Goal: Task Accomplishment & Management: Use online tool/utility

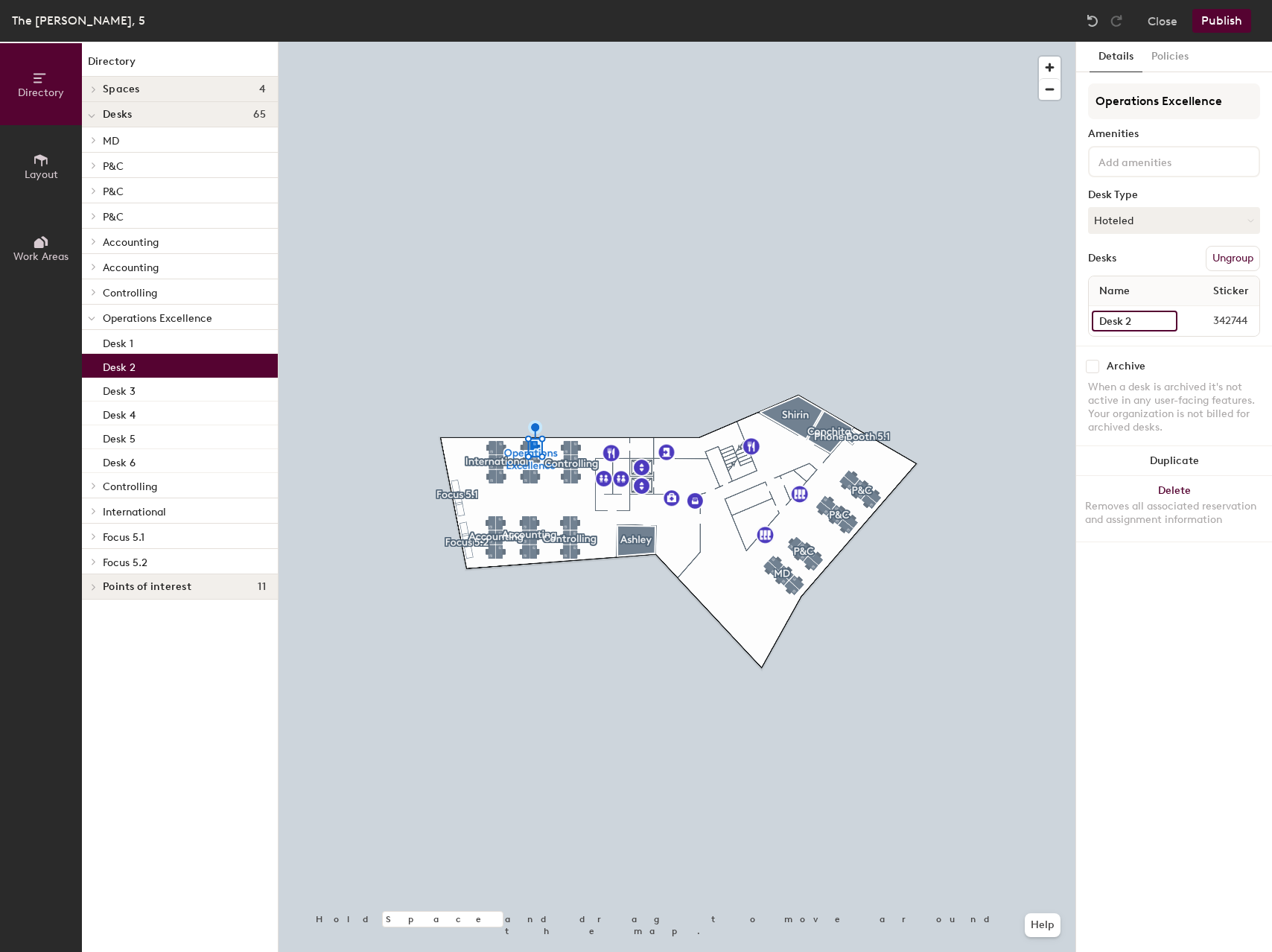
click at [1139, 318] on input "Desk 2" at bounding box center [1134, 321] width 85 height 21
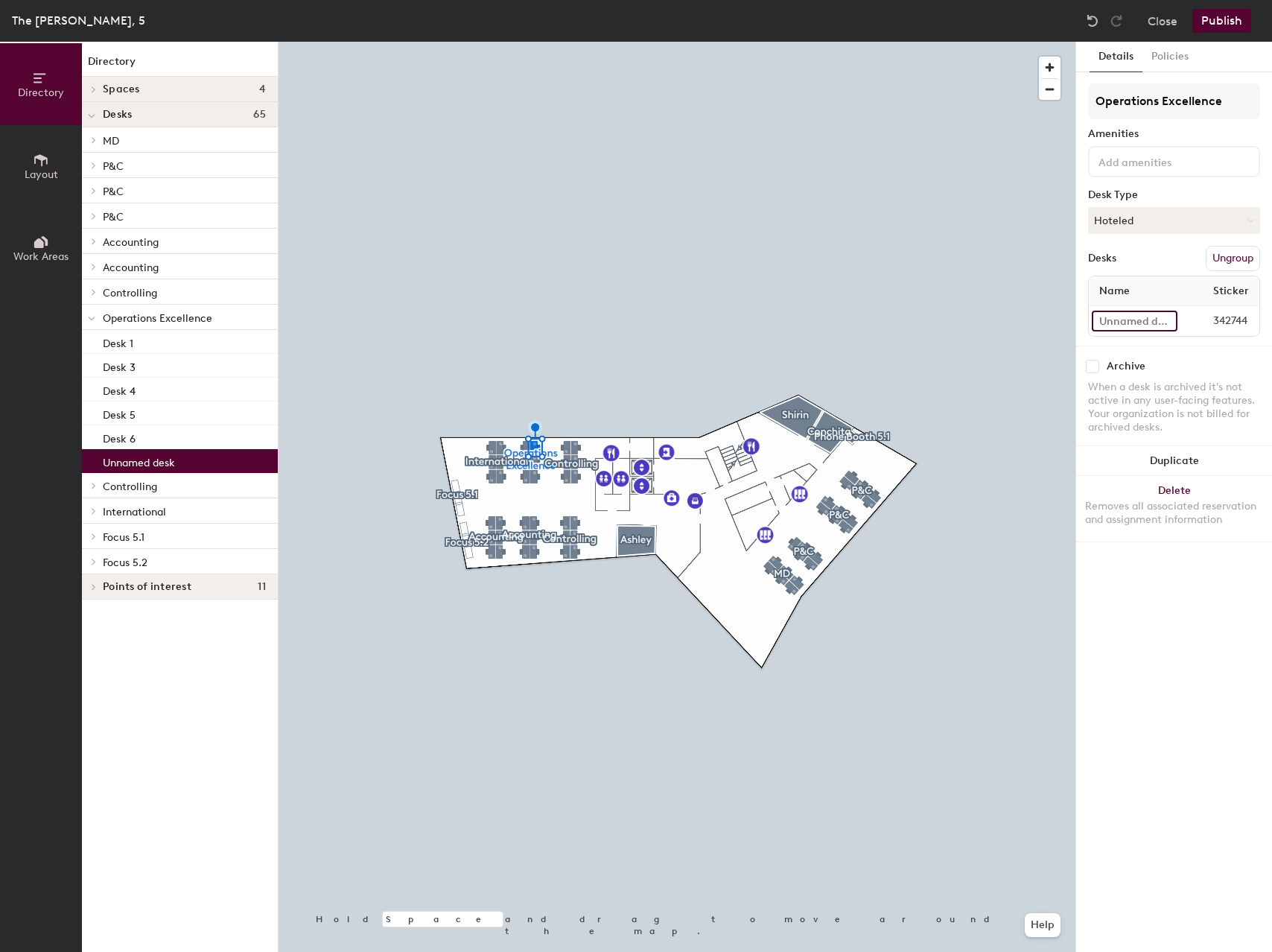
paste input "Adjustable Height"
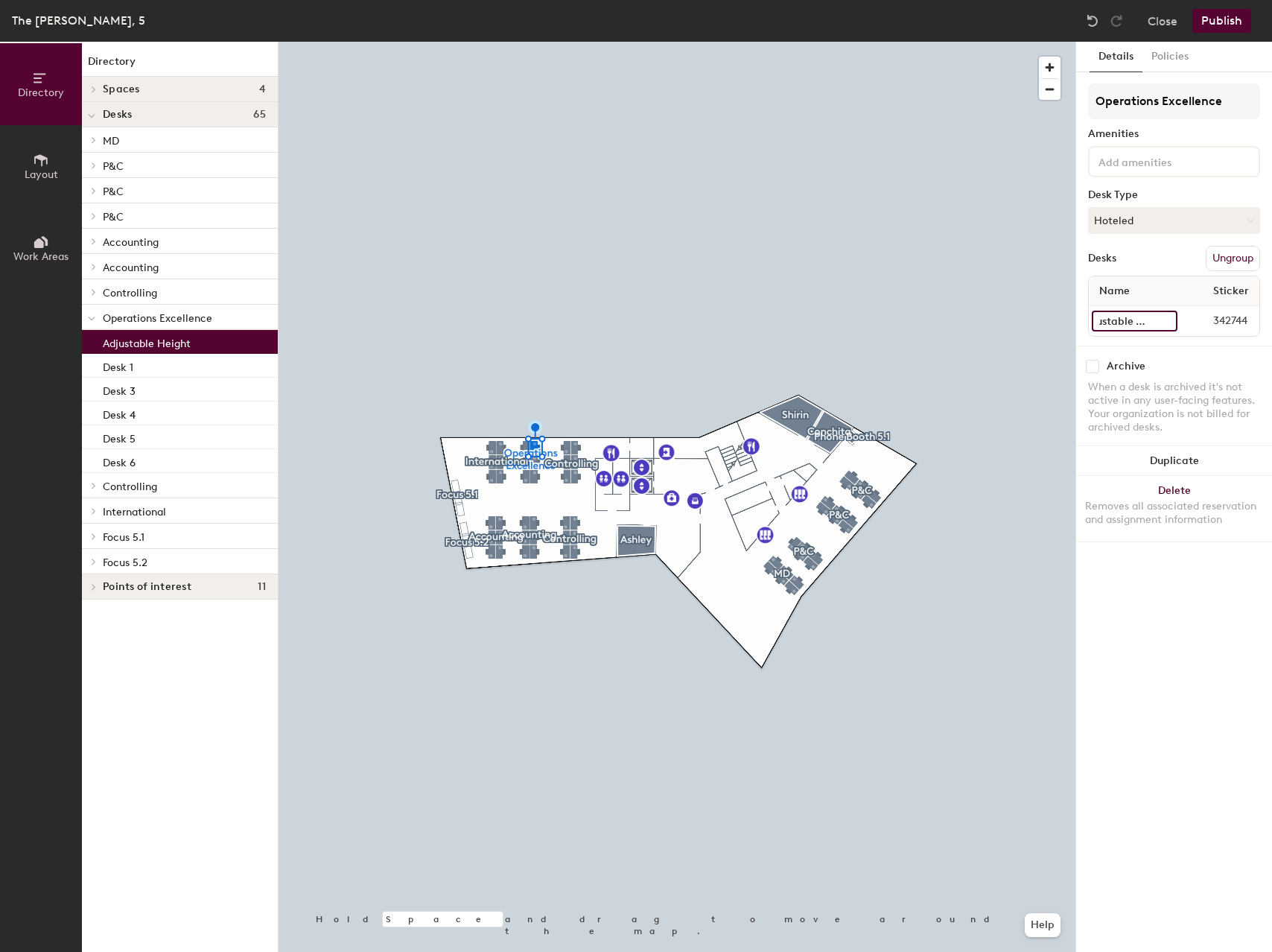
type input "Adjustable Height"
click at [1209, 22] on button "Publish" at bounding box center [1221, 20] width 59 height 24
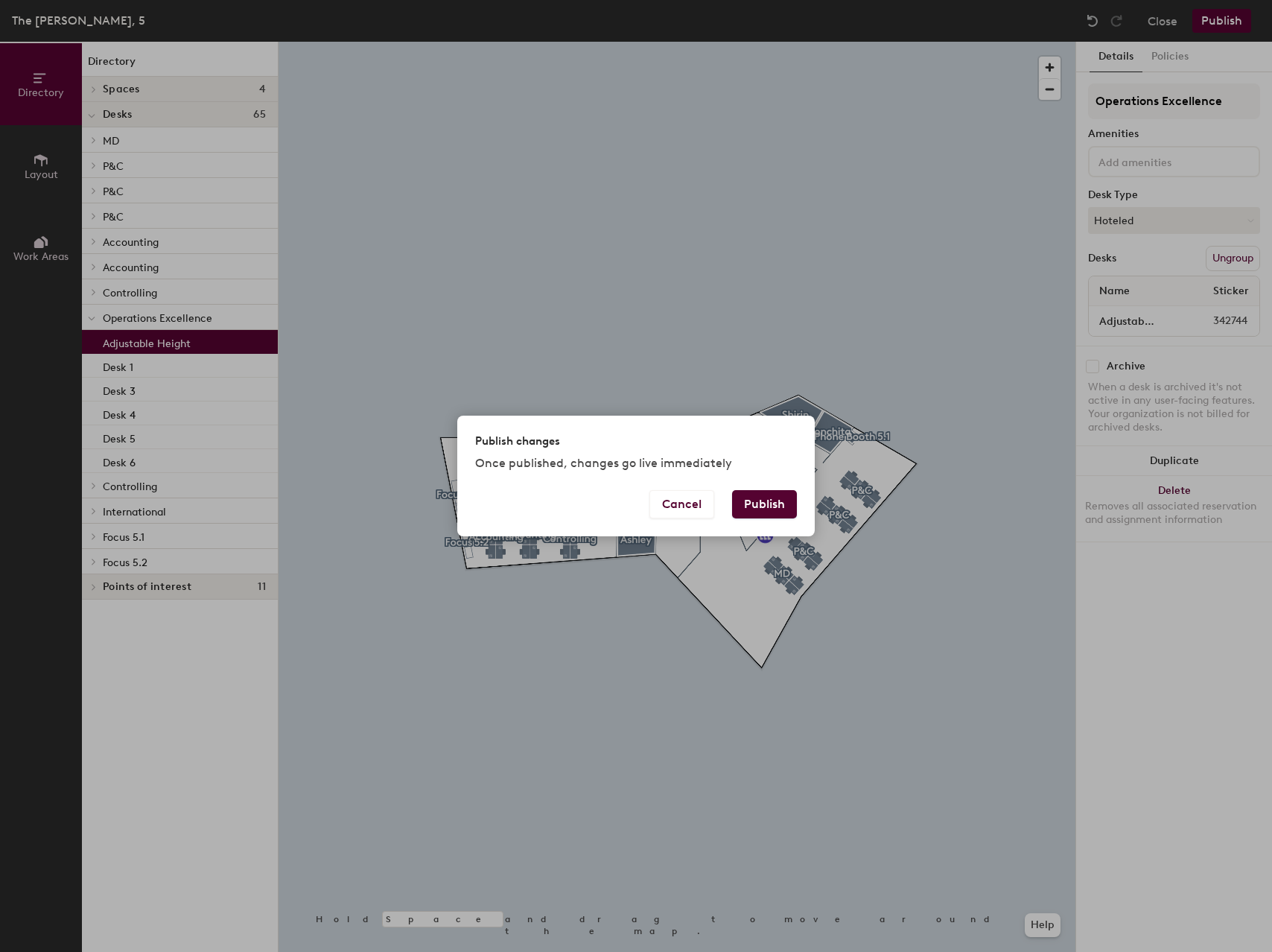
click at [789, 500] on button "Publish" at bounding box center [765, 504] width 65 height 28
